Goal: Information Seeking & Learning: Learn about a topic

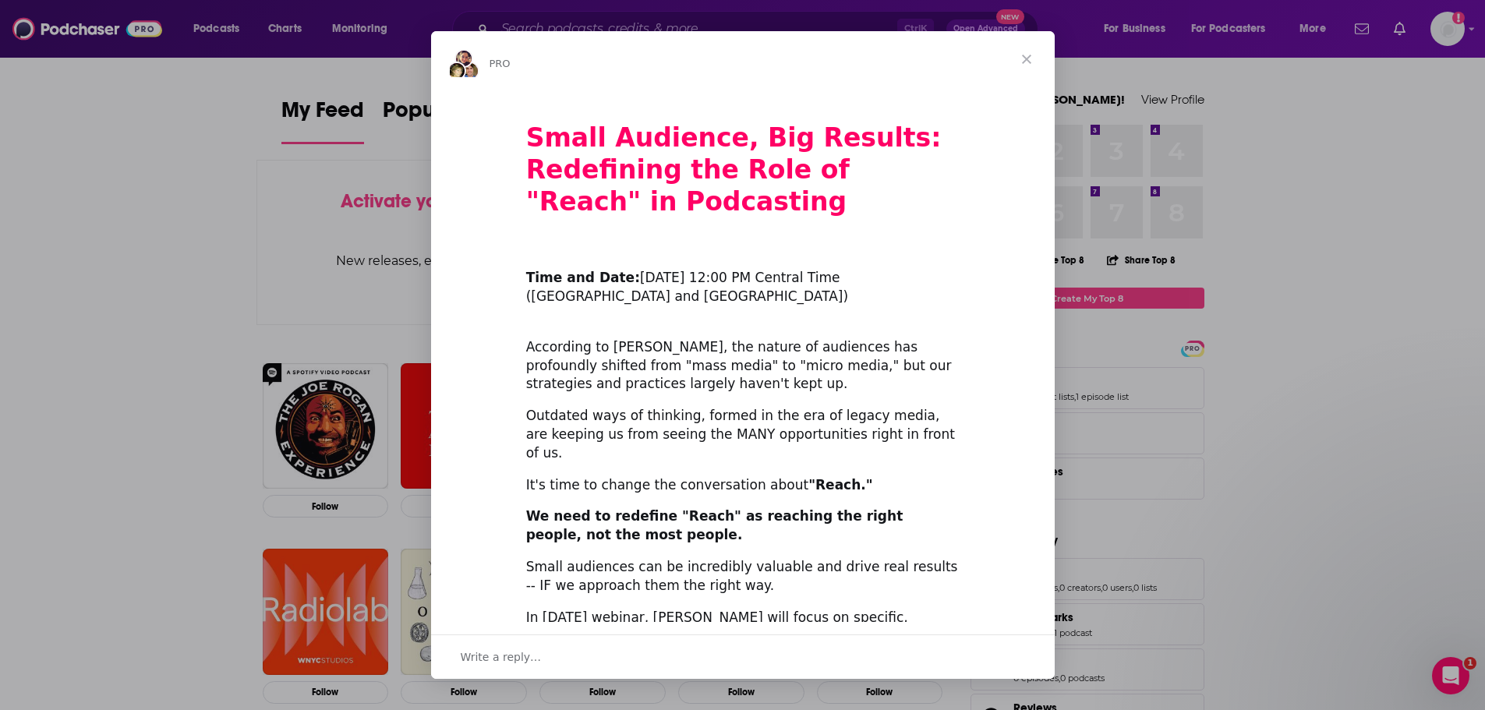
click at [180, 163] on div "Intercom messenger" at bounding box center [742, 355] width 1485 height 710
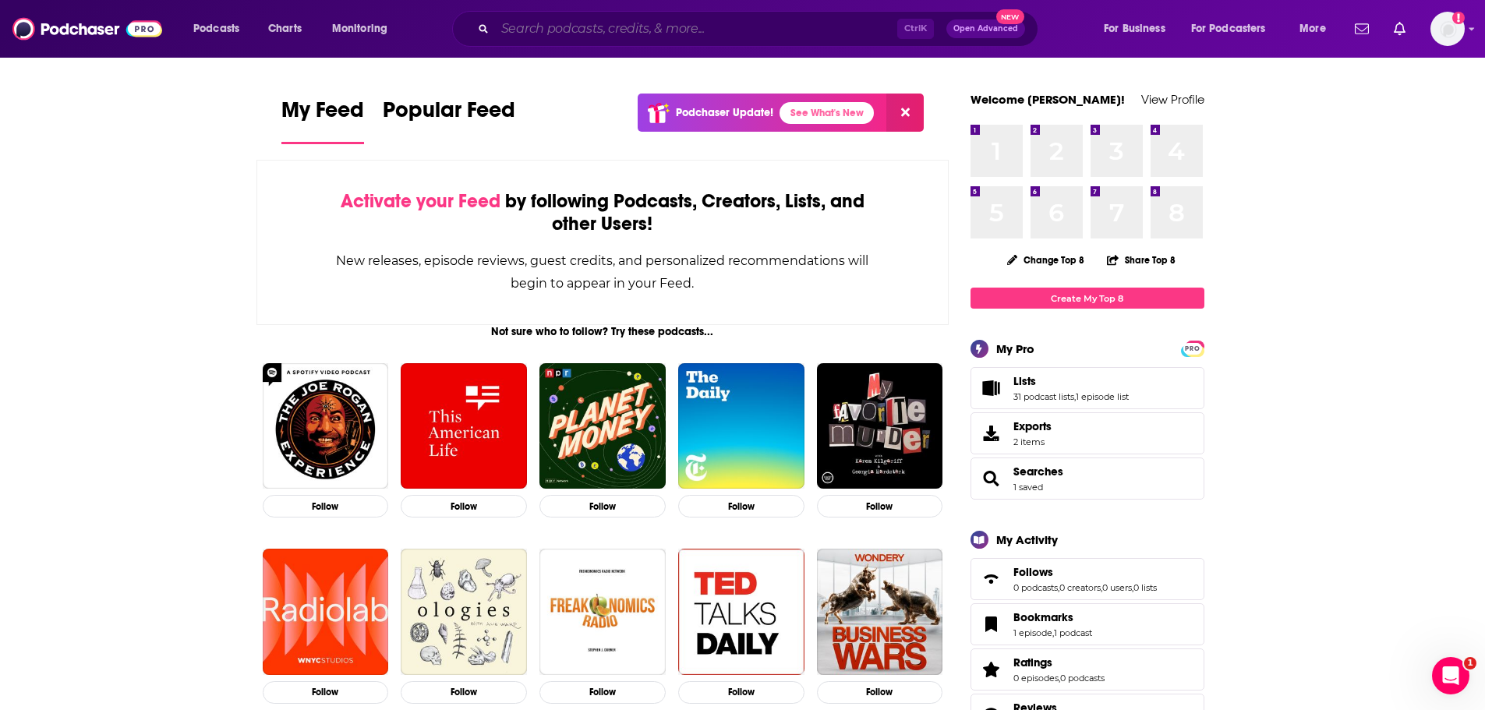
click at [574, 22] on input "Search podcasts, credits, & more..." at bounding box center [696, 28] width 402 height 25
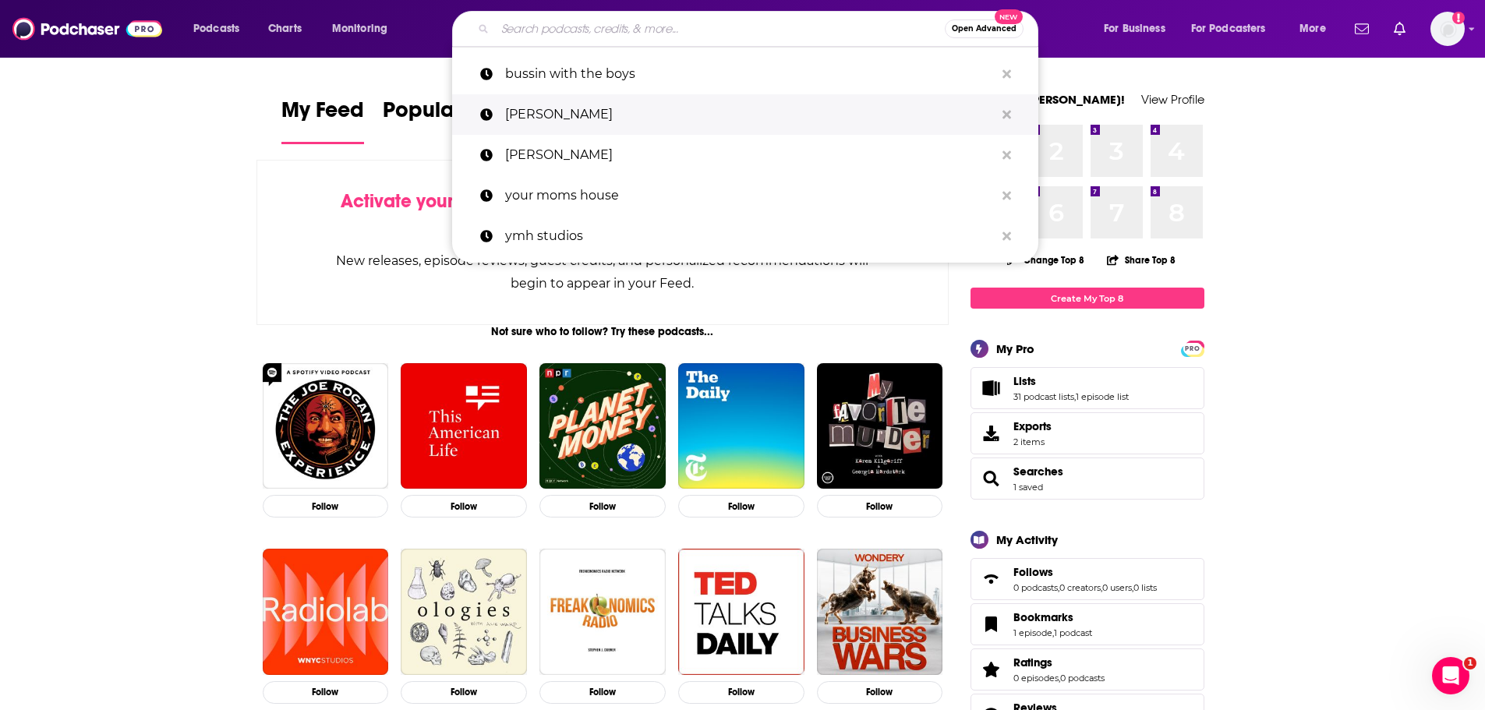
click at [590, 123] on p "[PERSON_NAME]" at bounding box center [750, 114] width 490 height 41
type input "[PERSON_NAME]"
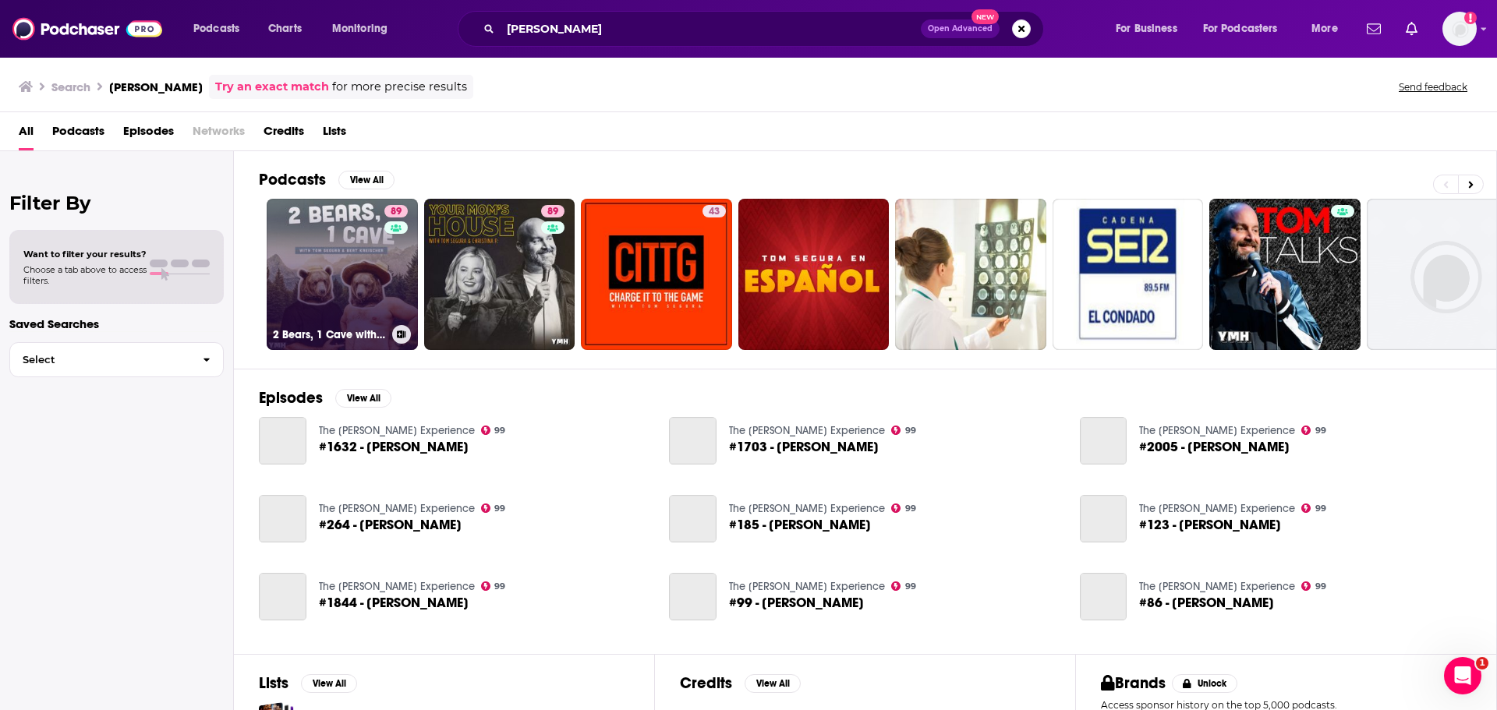
click at [348, 267] on link "89 2 Bears, 1 Cave with [PERSON_NAME] & [PERSON_NAME]" at bounding box center [342, 274] width 151 height 151
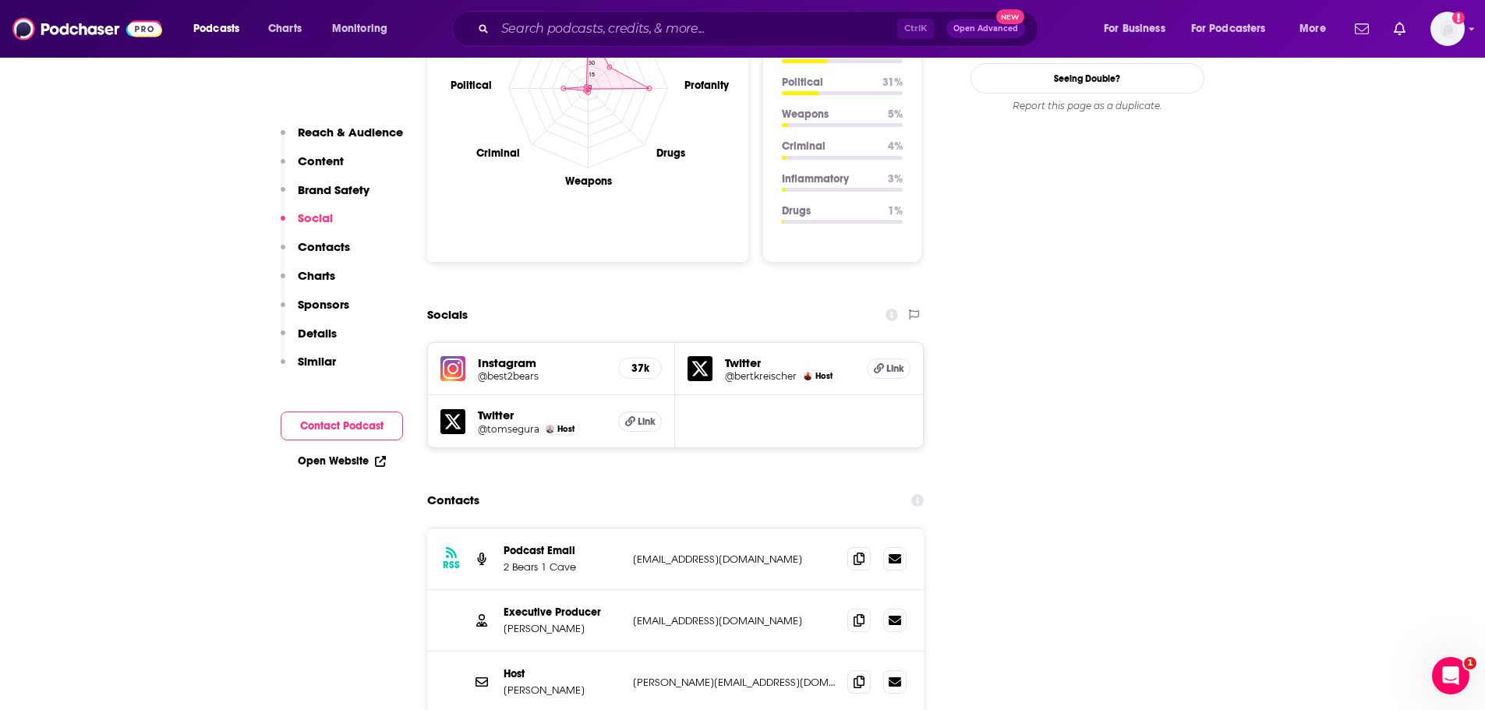
scroll to position [1637, 0]
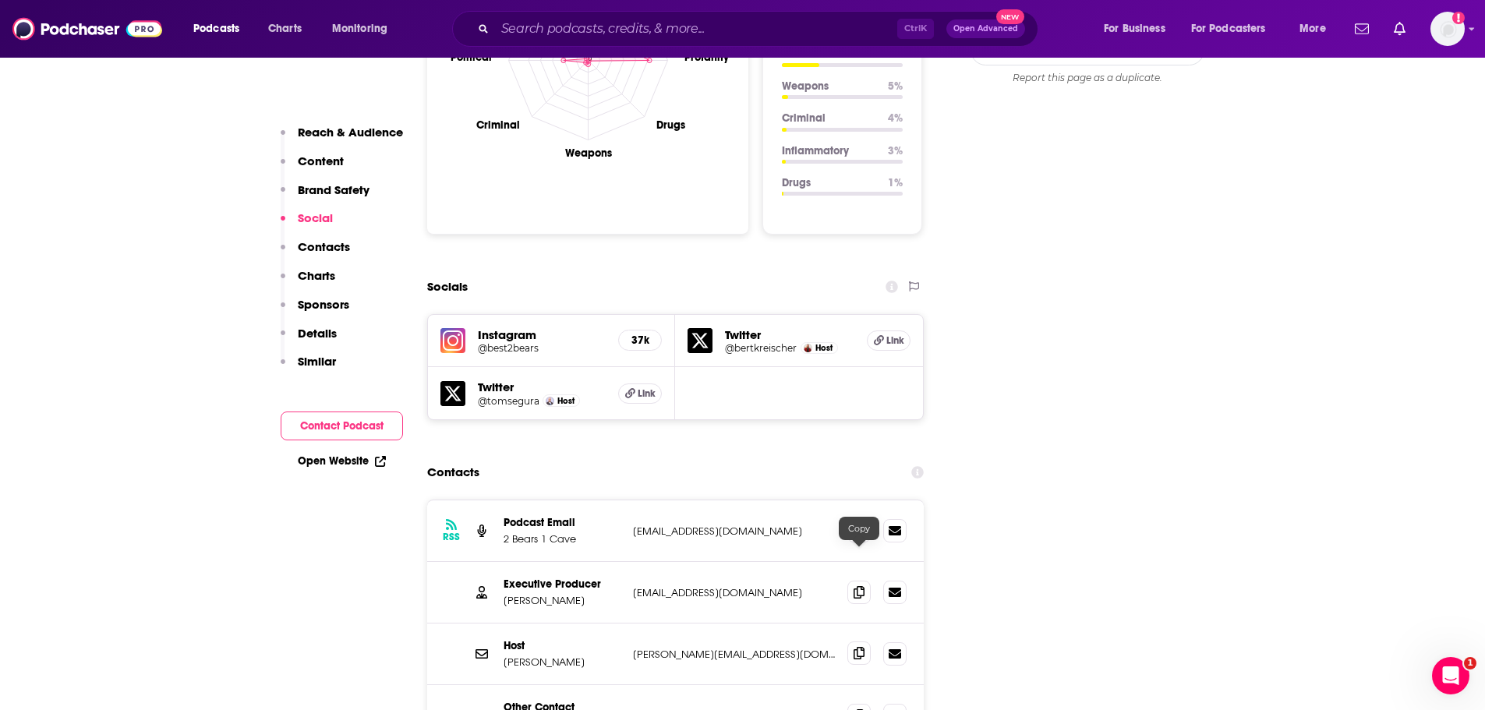
click at [856, 647] on icon at bounding box center [859, 653] width 11 height 12
